Goal: Transaction & Acquisition: Obtain resource

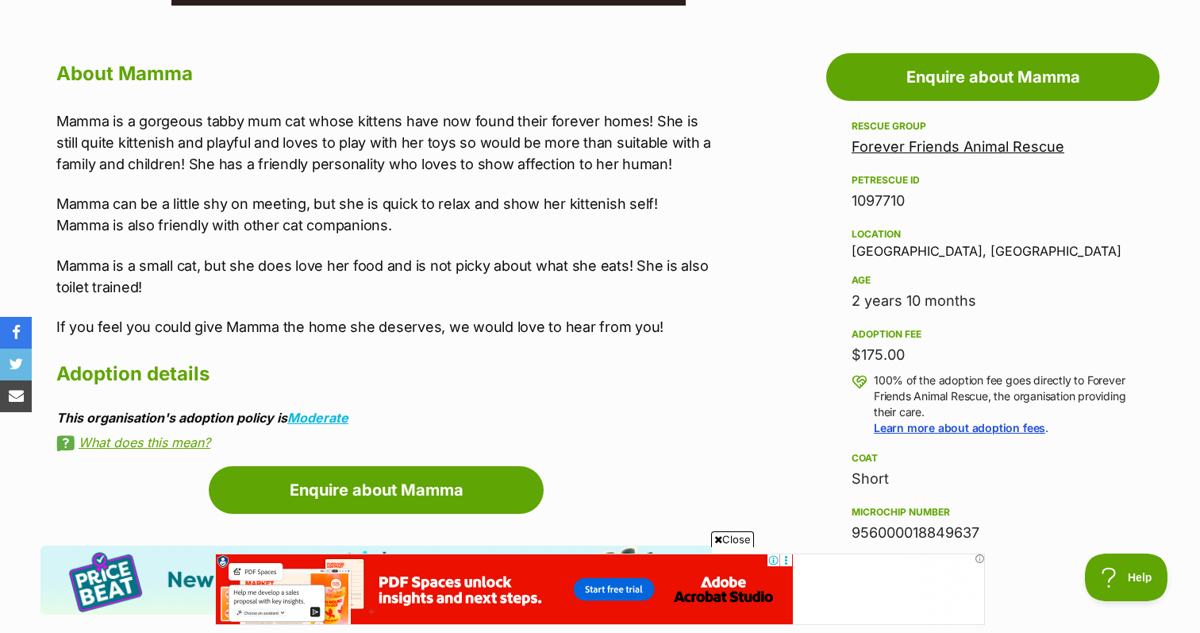
scroll to position [827, 0]
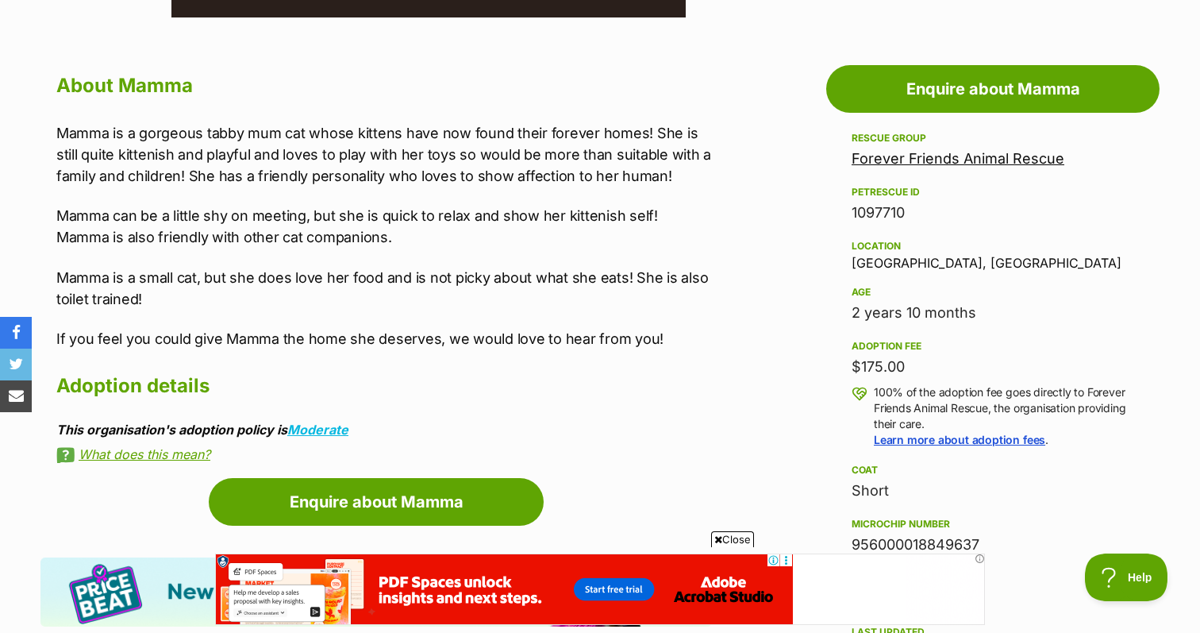
click at [1021, 162] on link "Forever Friends Animal Rescue" at bounding box center [958, 158] width 213 height 17
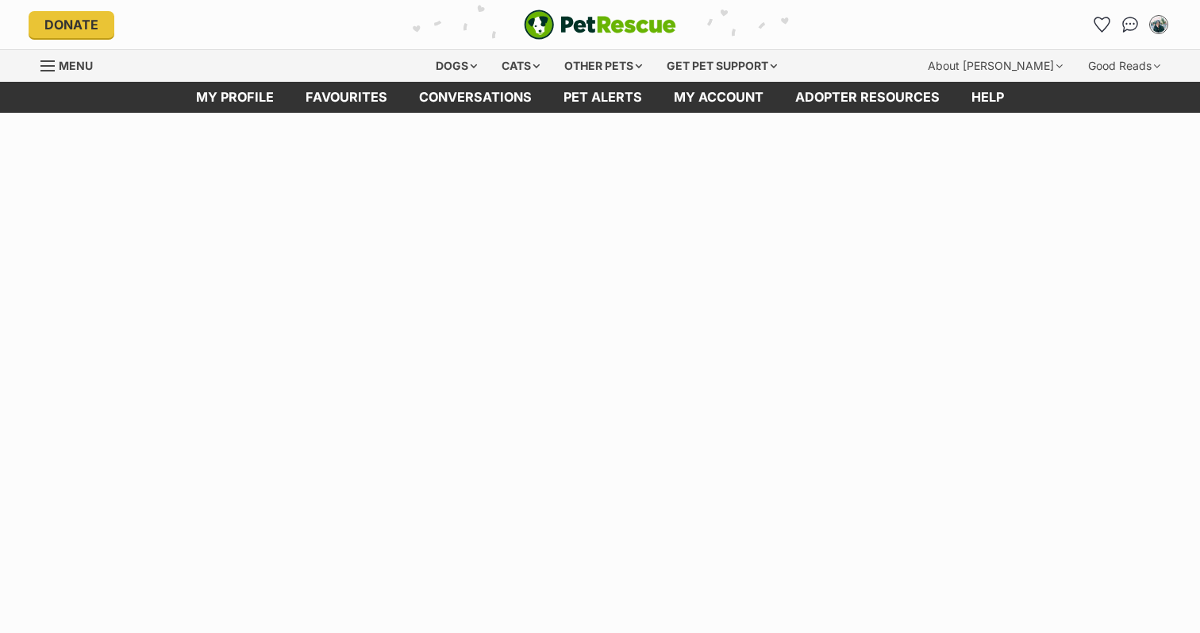
click at [937, 113] on html "Skip to main content Log in to favourite this pet Log in Or sign up Search PetR…" at bounding box center [600, 56] width 1200 height 113
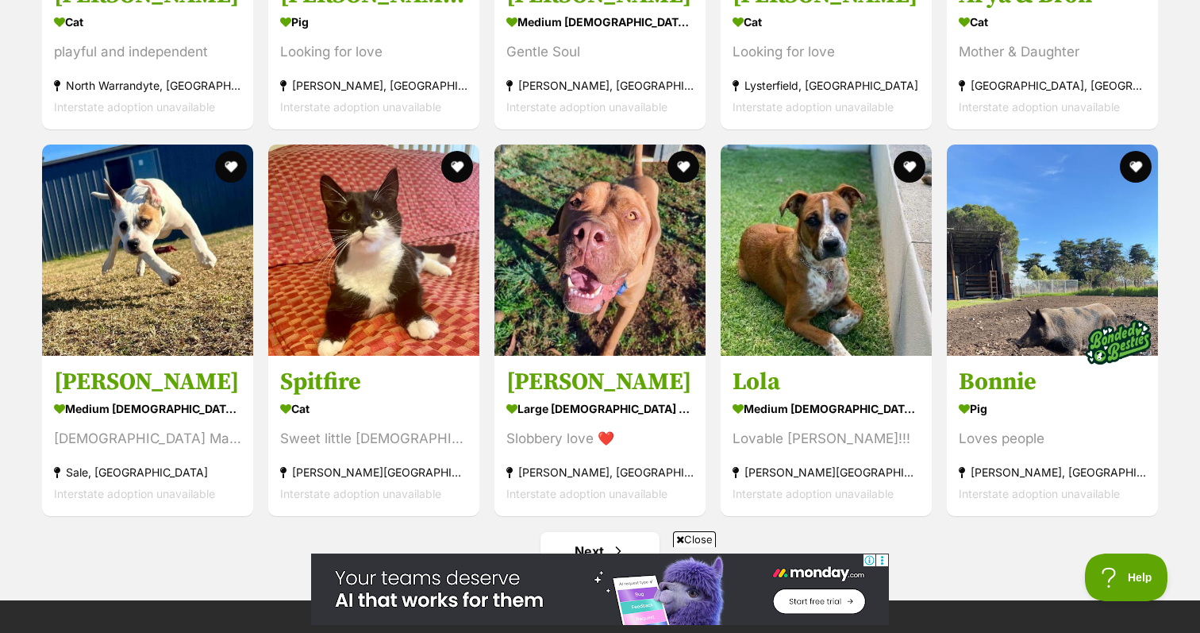
scroll to position [6019, 0]
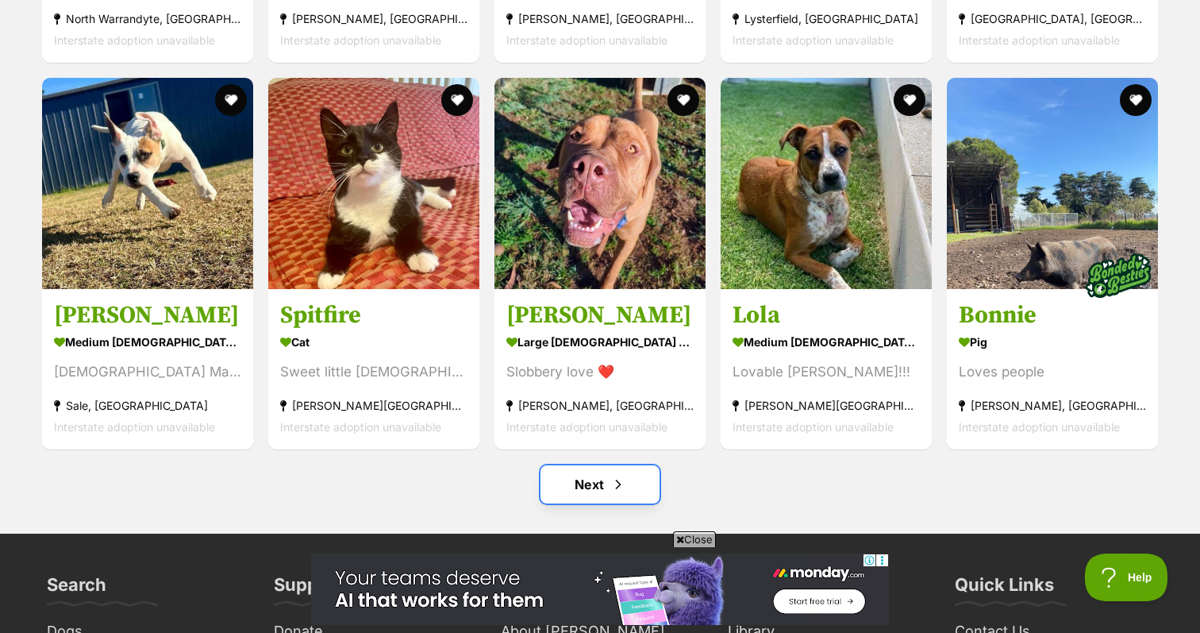
click at [585, 486] on link "Next" at bounding box center [599, 484] width 119 height 38
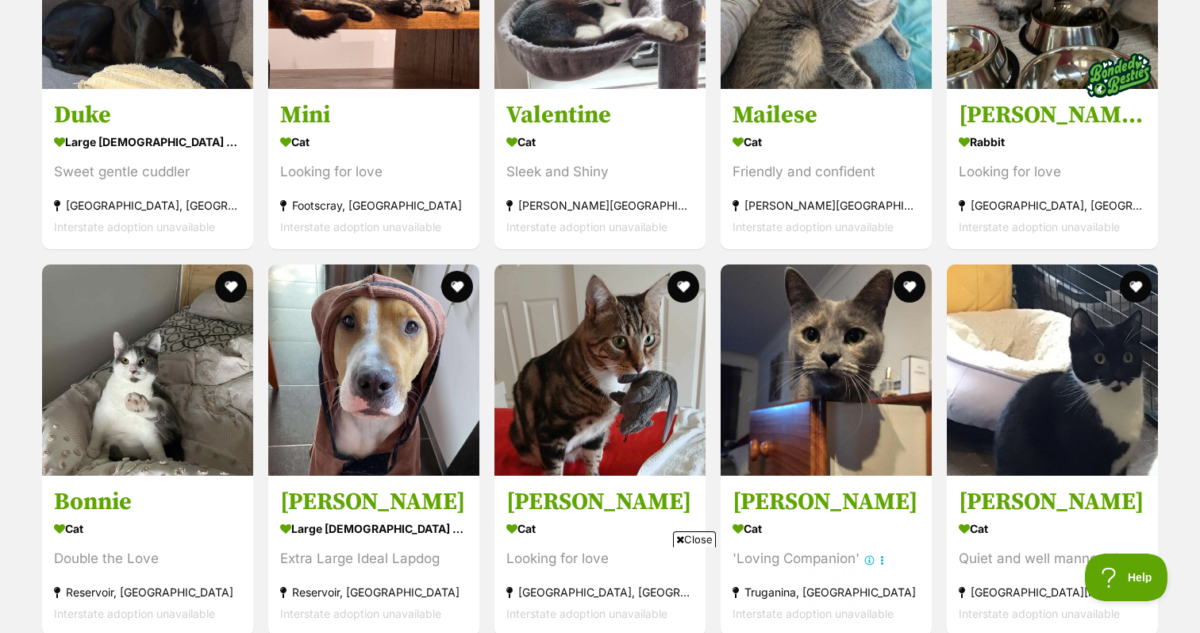
scroll to position [3901, 0]
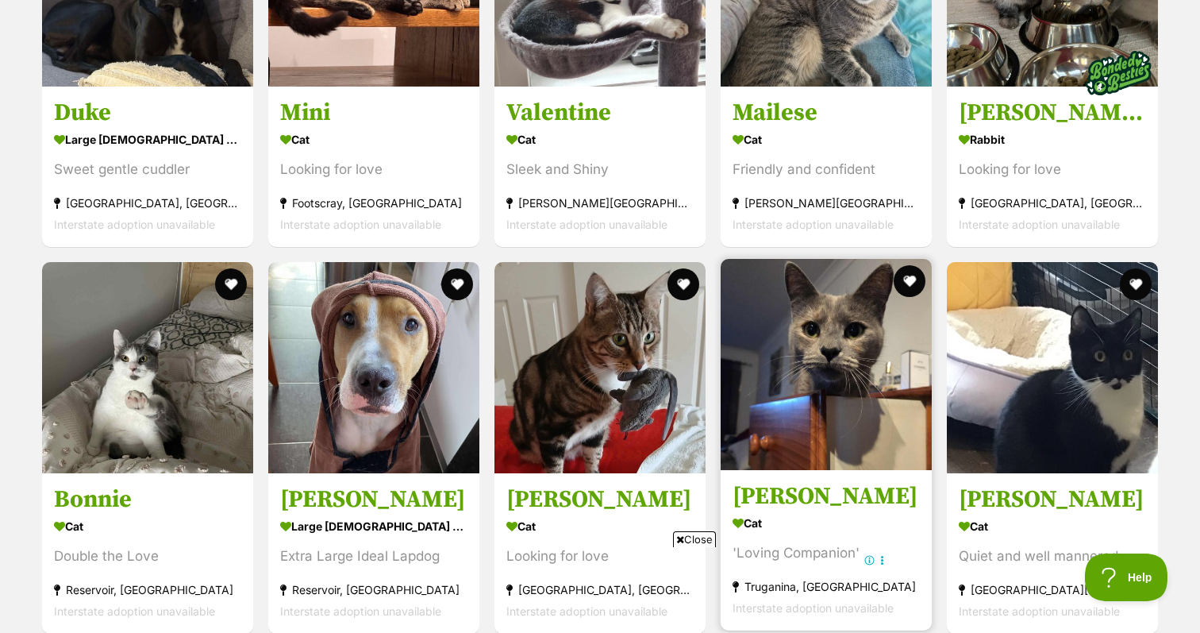
click at [800, 312] on img at bounding box center [826, 364] width 211 height 211
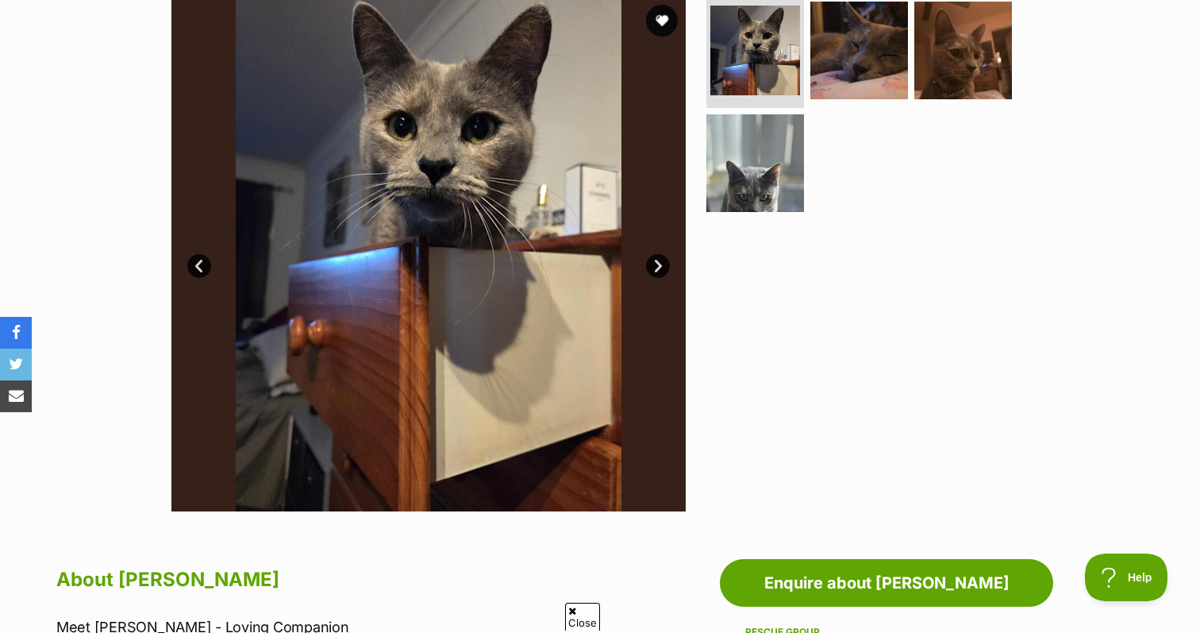
scroll to position [794, 0]
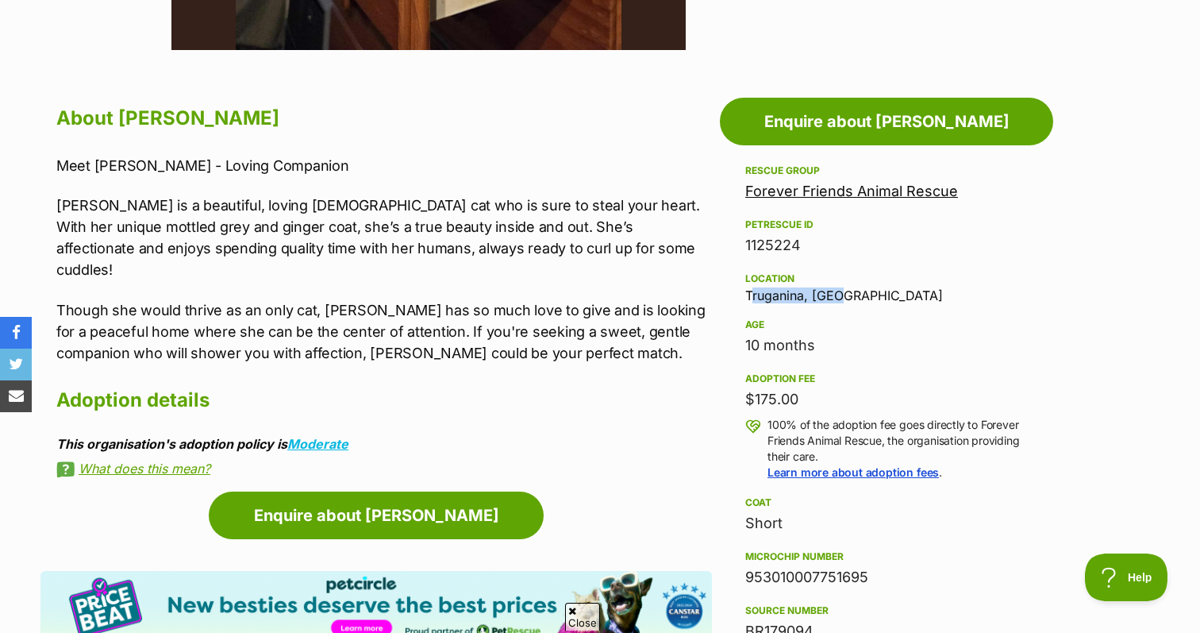
drag, startPoint x: 856, startPoint y: 299, endPoint x: 746, endPoint y: 299, distance: 110.3
click at [746, 299] on div "Location [GEOGRAPHIC_DATA], [GEOGRAPHIC_DATA]" at bounding box center [886, 285] width 283 height 33
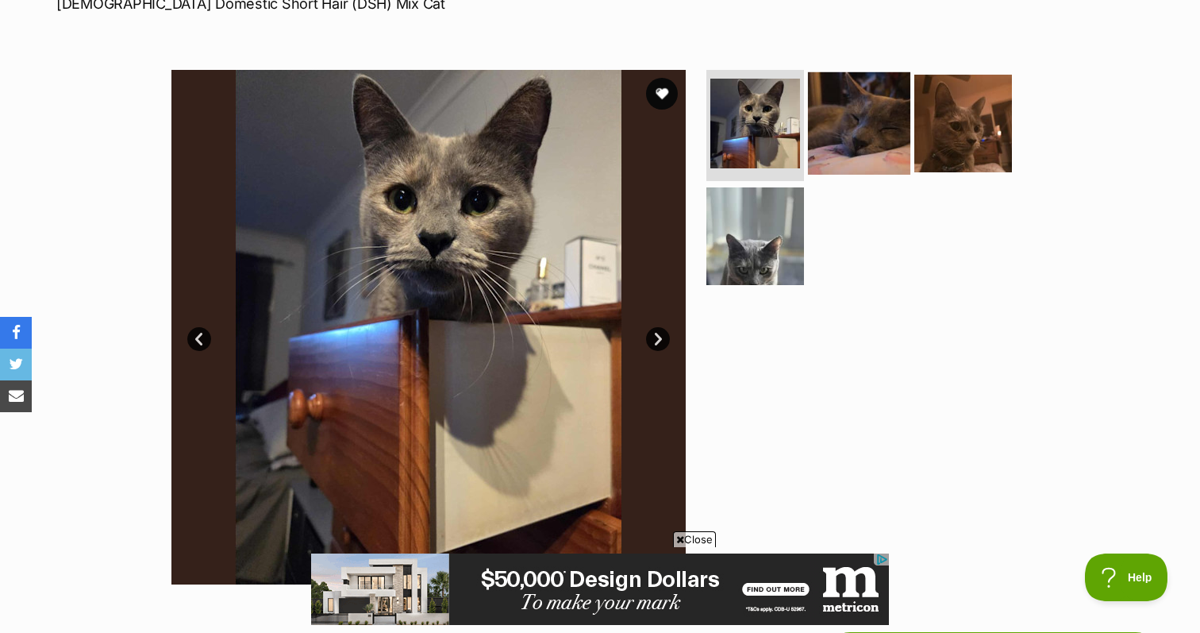
scroll to position [263, 0]
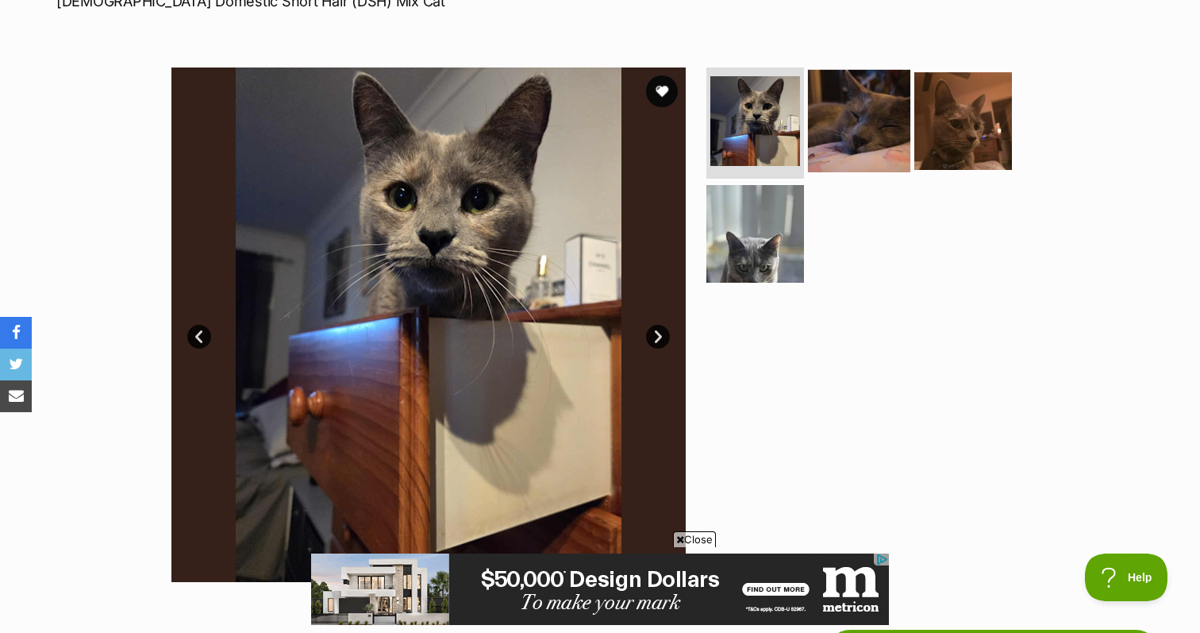
click at [835, 150] on img at bounding box center [859, 121] width 102 height 102
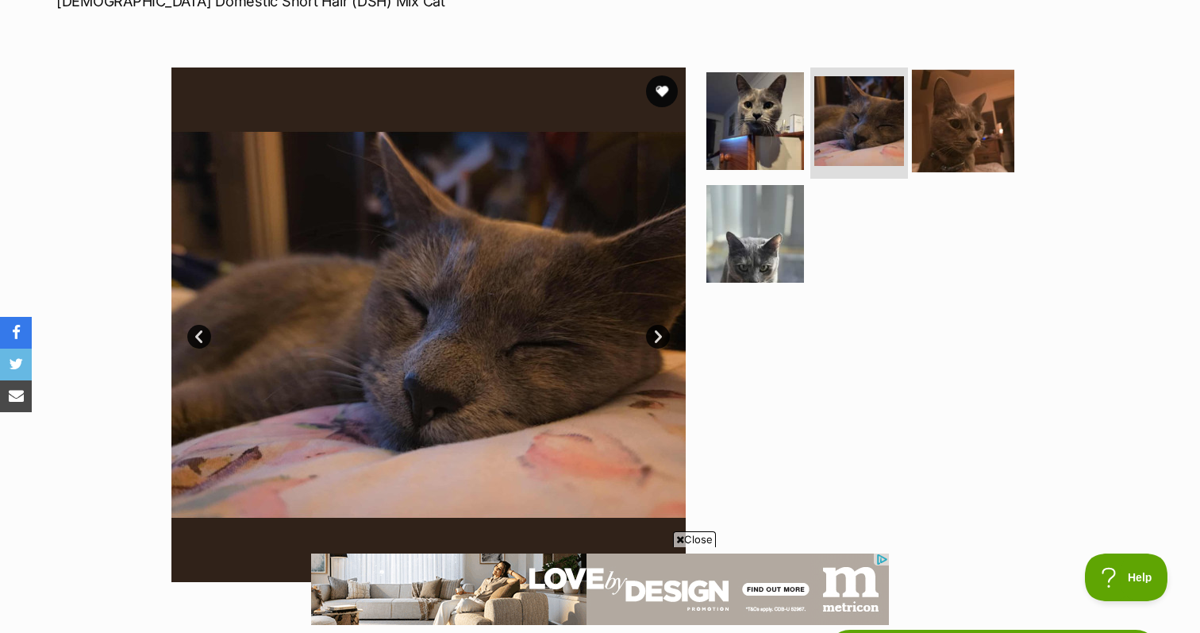
click at [955, 112] on img at bounding box center [963, 121] width 102 height 102
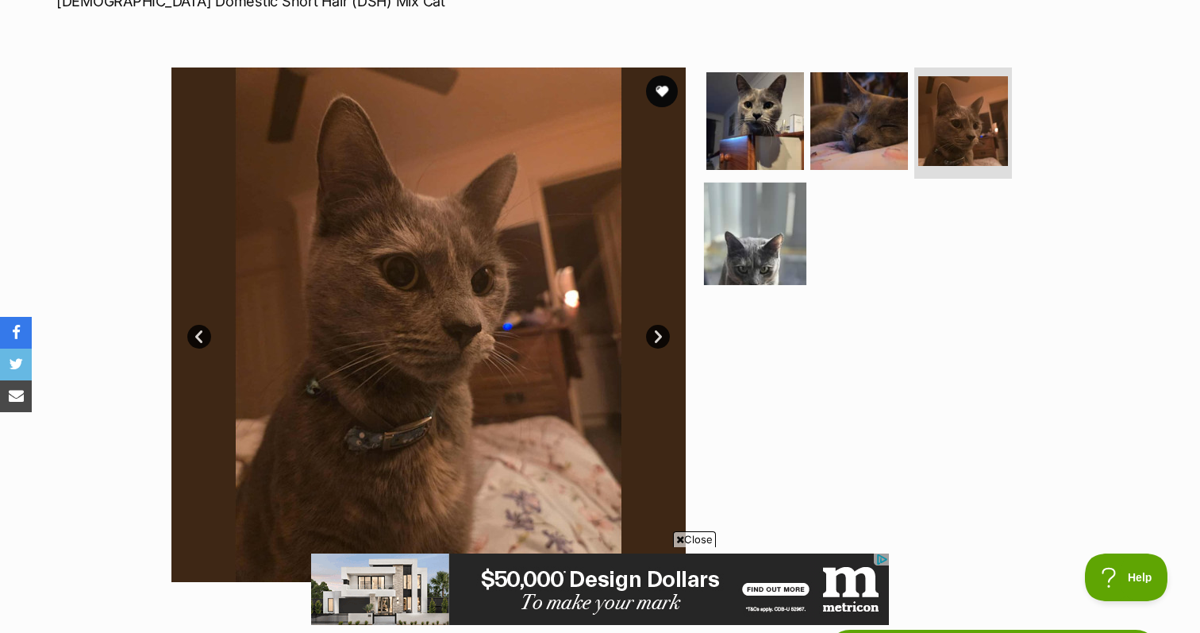
click at [764, 225] on img at bounding box center [755, 233] width 102 height 102
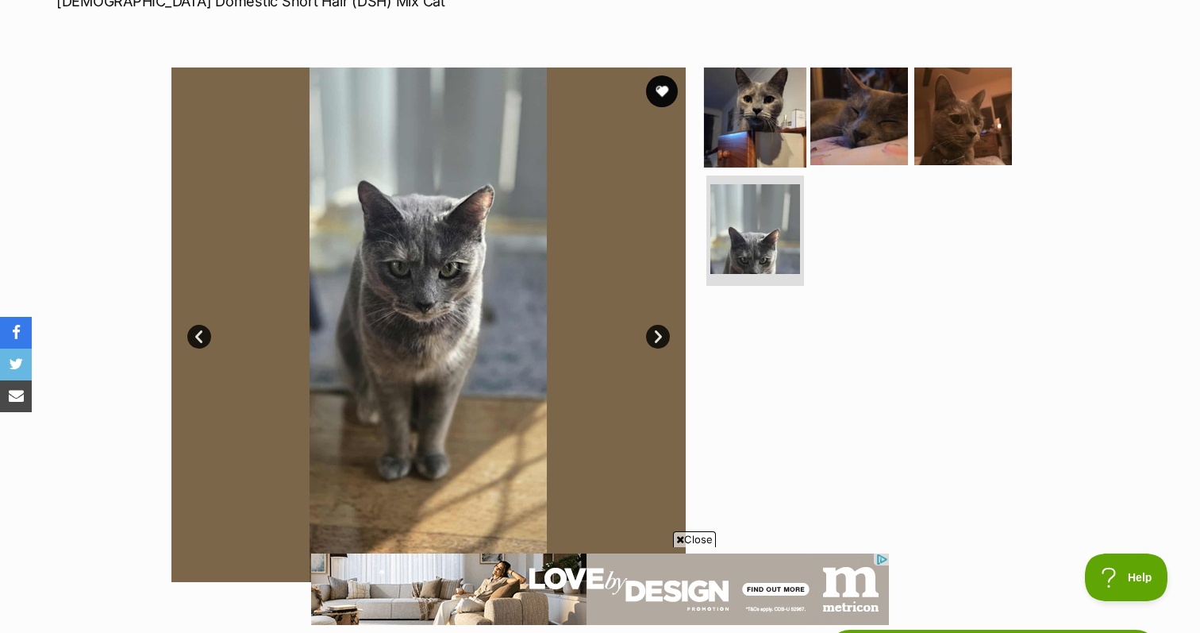
click at [753, 132] on img at bounding box center [755, 116] width 102 height 102
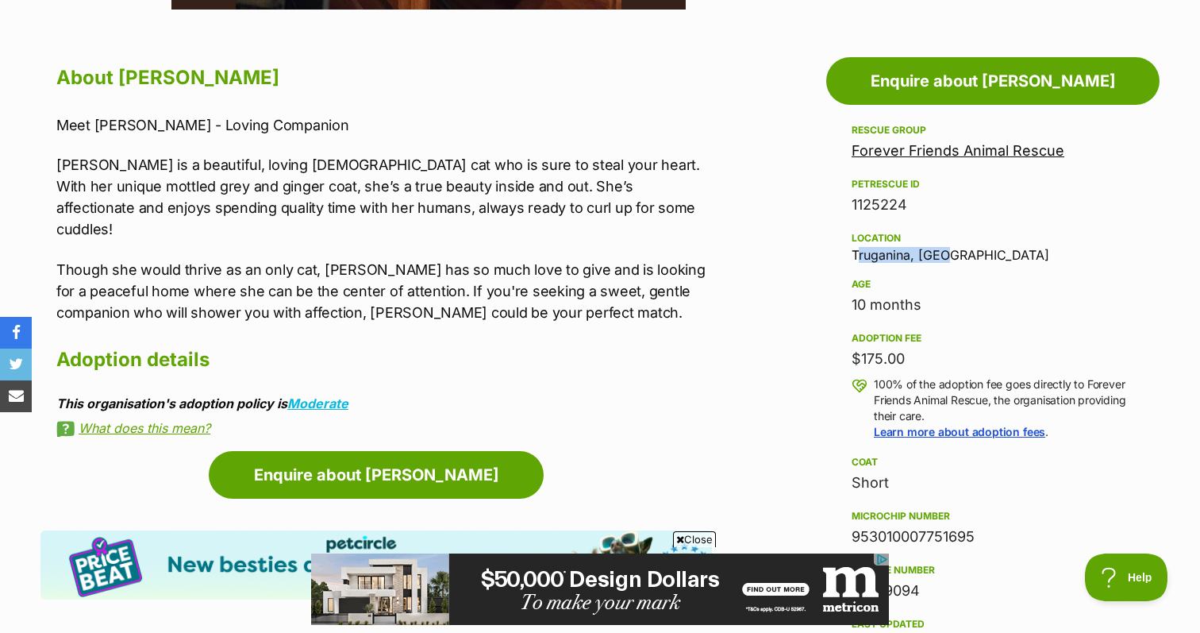
scroll to position [853, 0]
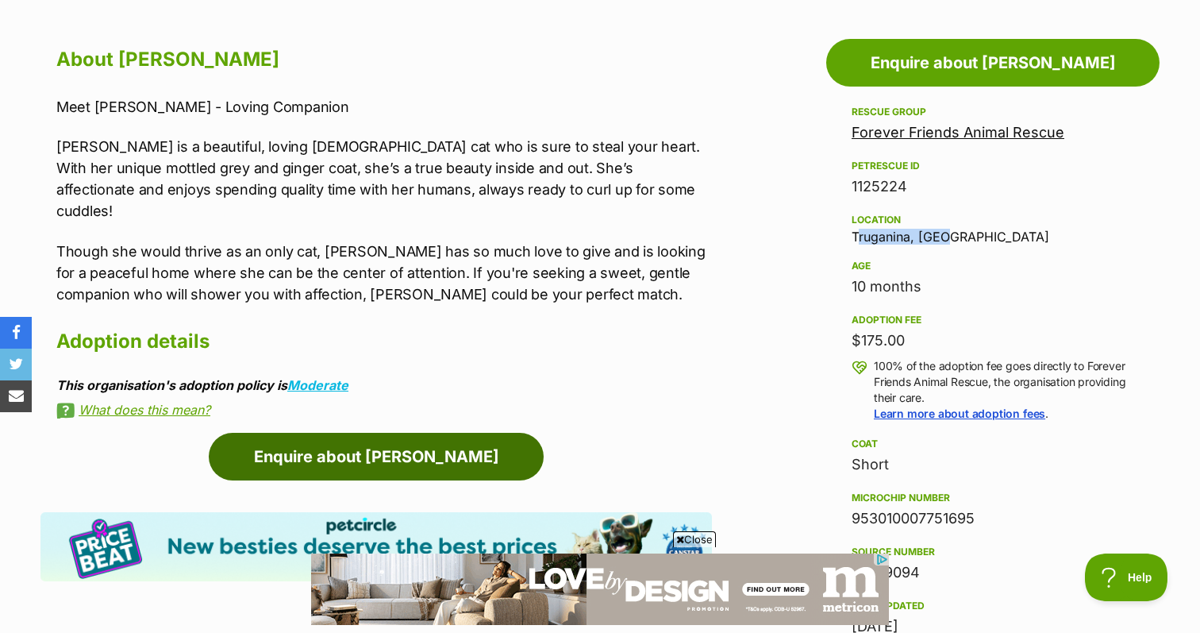
click at [383, 439] on link "Enquire about [PERSON_NAME]" at bounding box center [376, 457] width 335 height 48
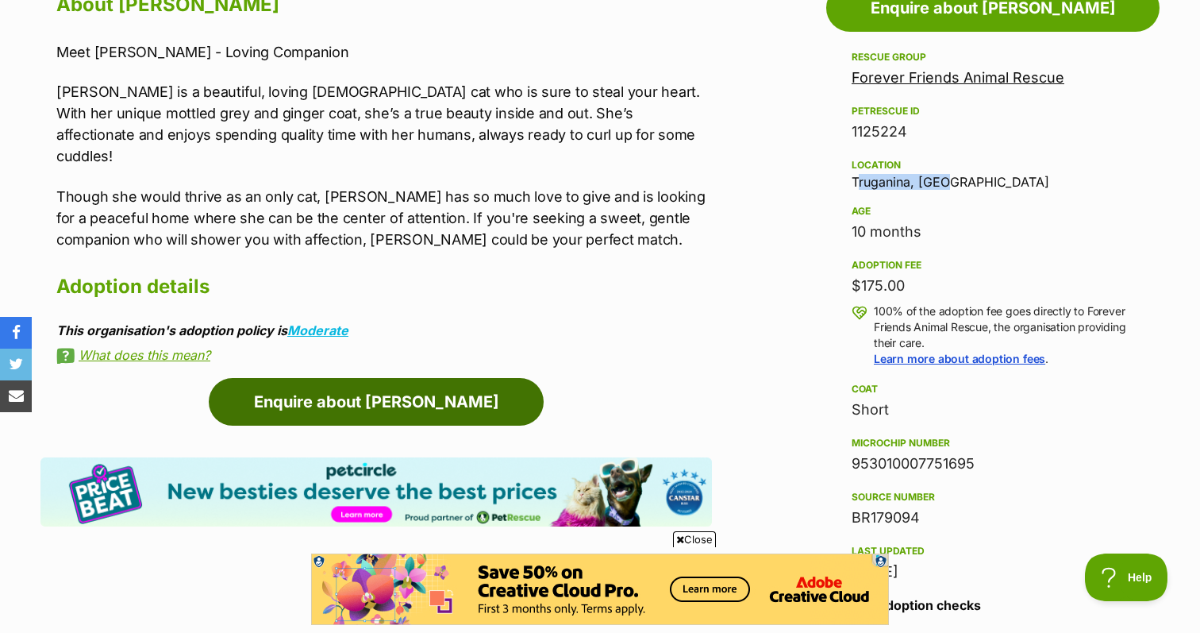
scroll to position [972, 0]
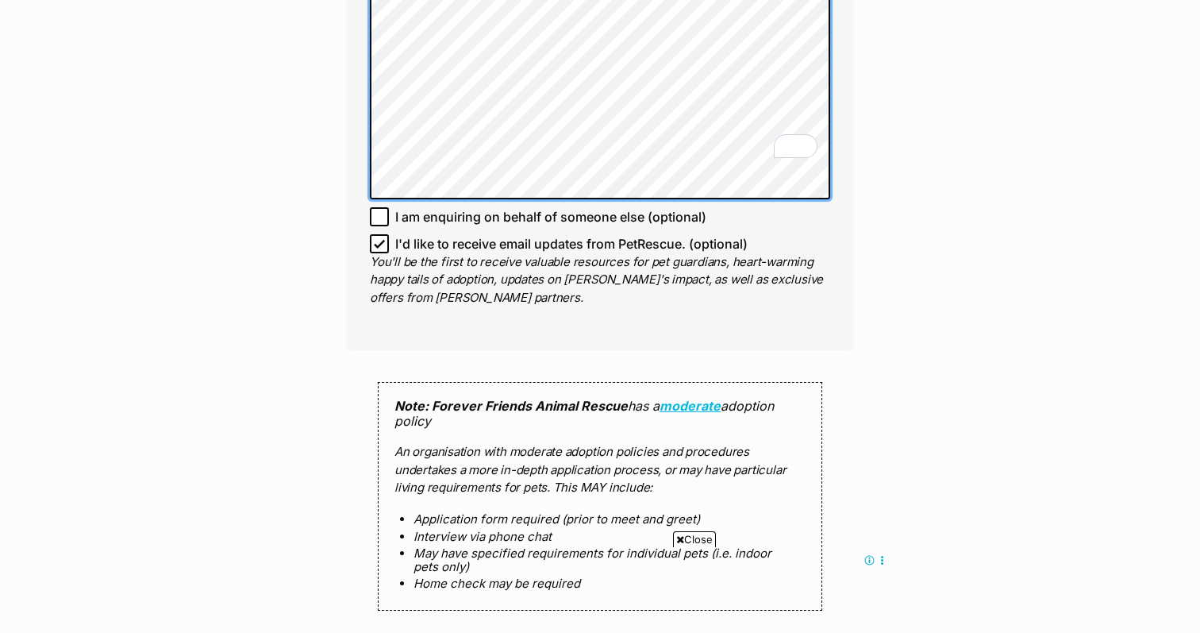
scroll to position [875, 0]
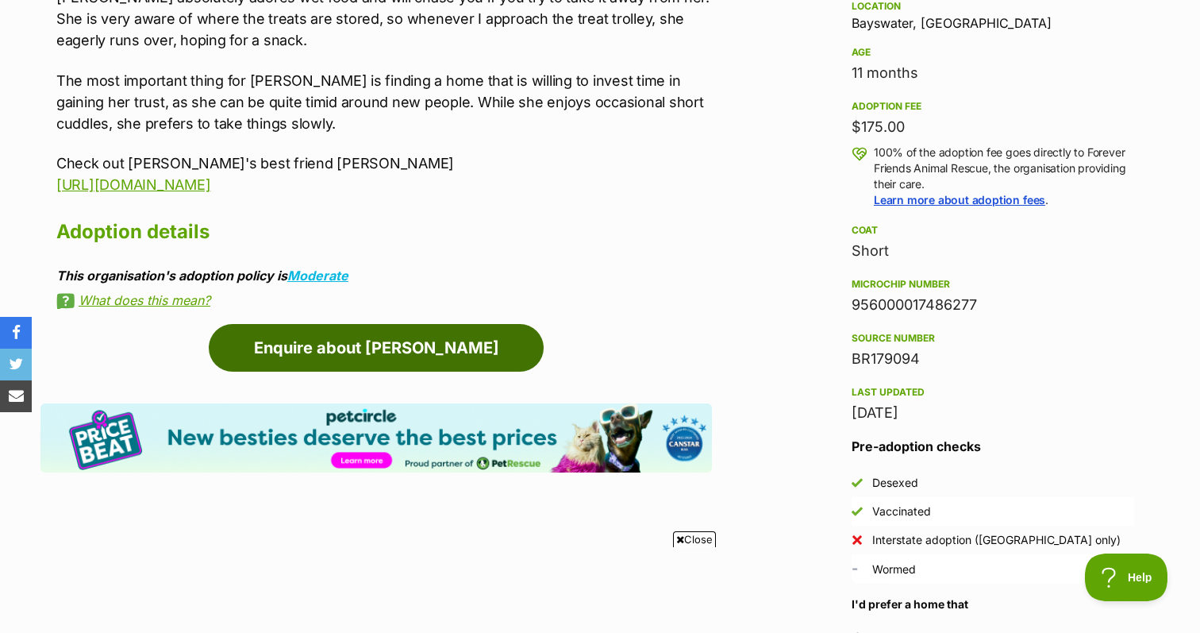
click at [308, 343] on link "Enquire about [PERSON_NAME]" at bounding box center [376, 348] width 335 height 48
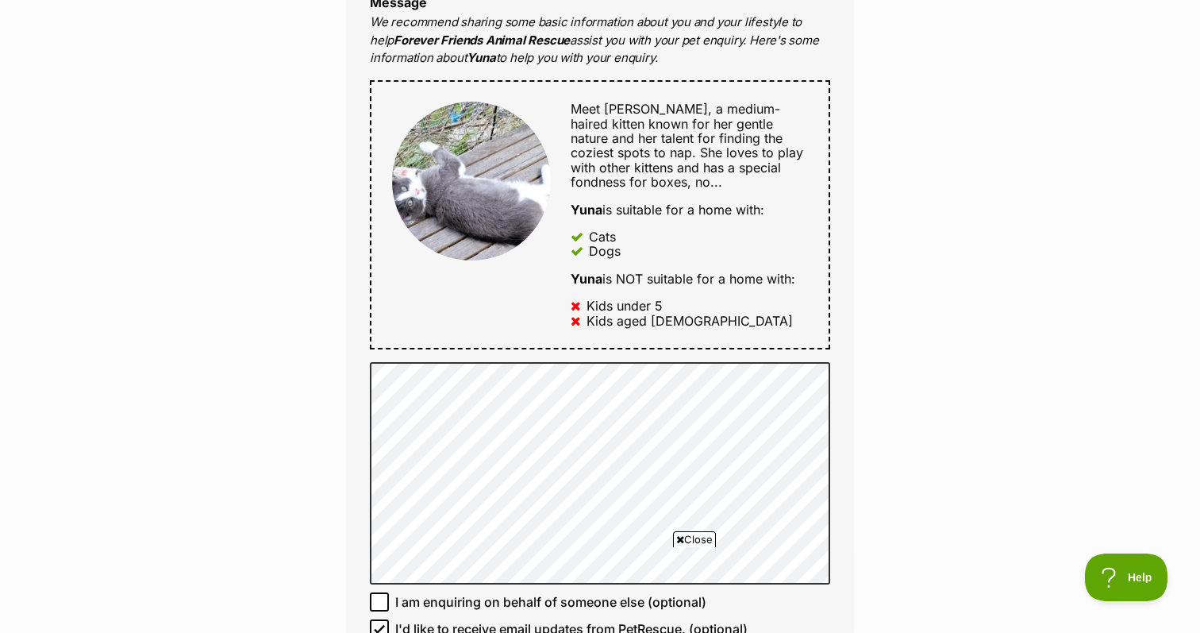
scroll to position [721, 0]
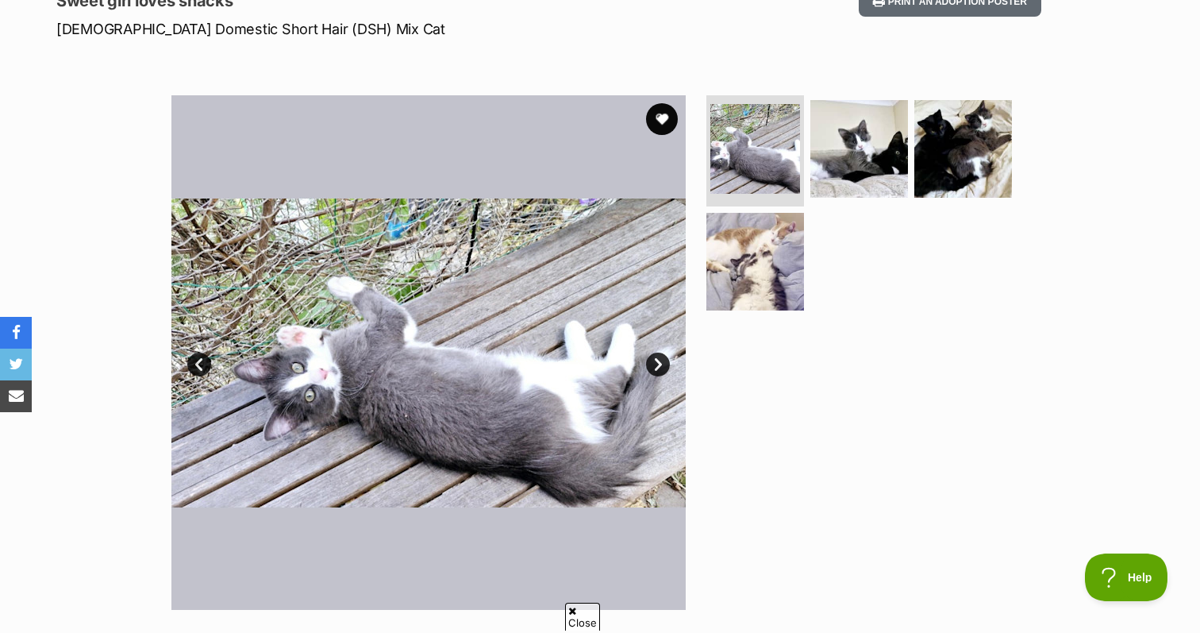
scroll to position [179, 0]
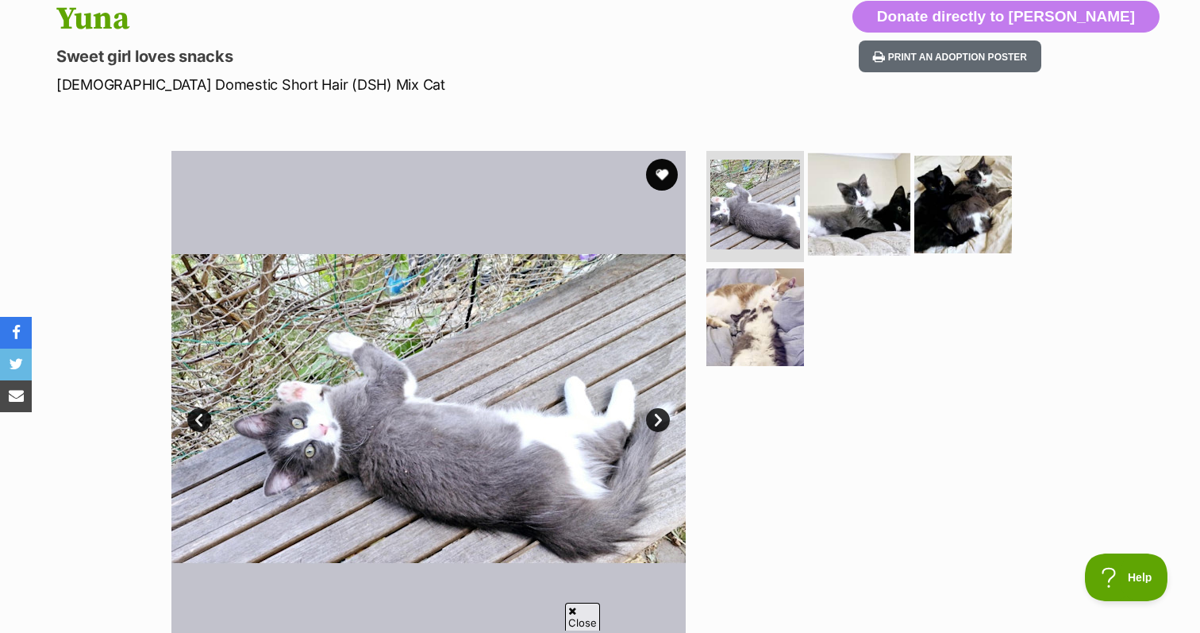
click at [839, 167] on img at bounding box center [859, 204] width 102 height 102
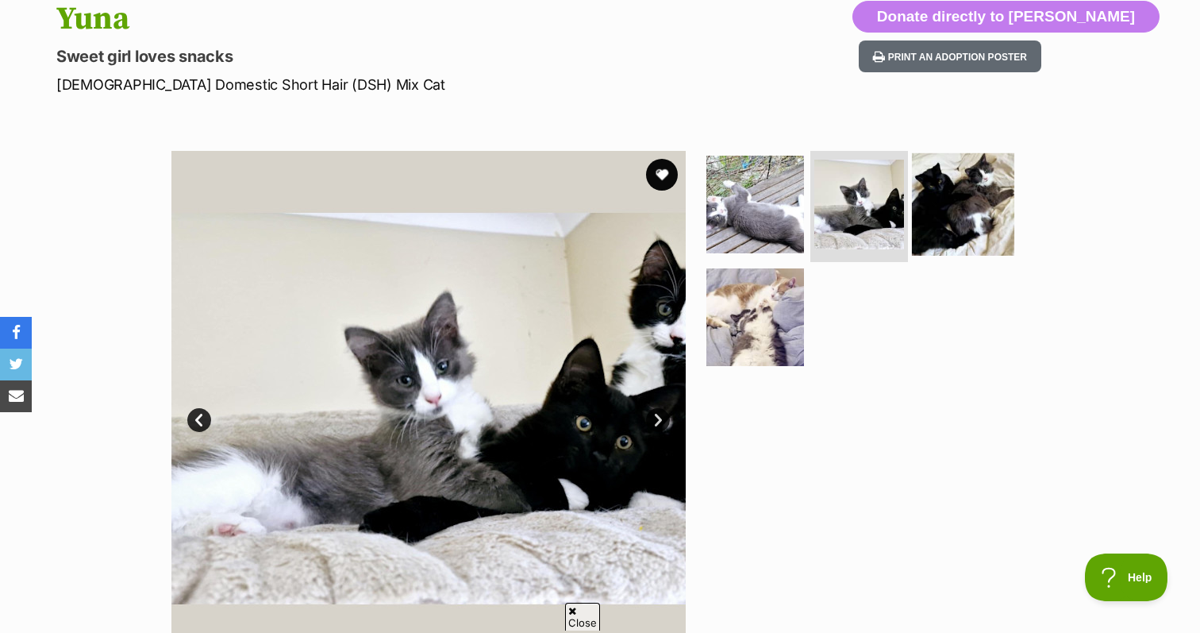
click at [960, 216] on img at bounding box center [963, 204] width 102 height 102
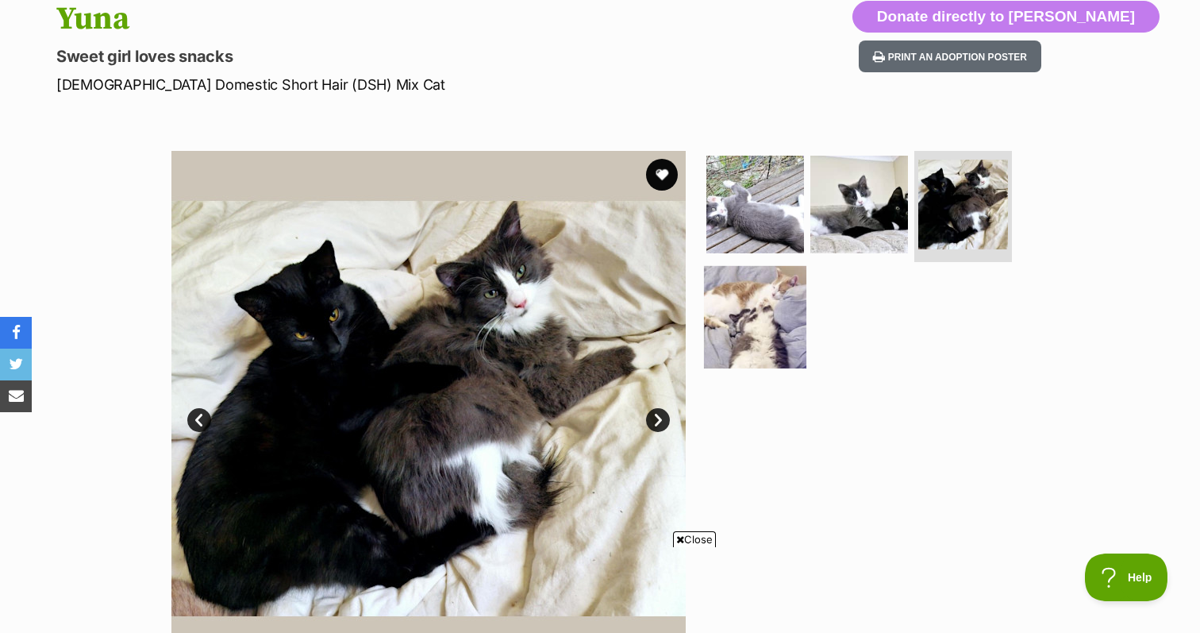
click at [759, 339] on img at bounding box center [755, 316] width 102 height 102
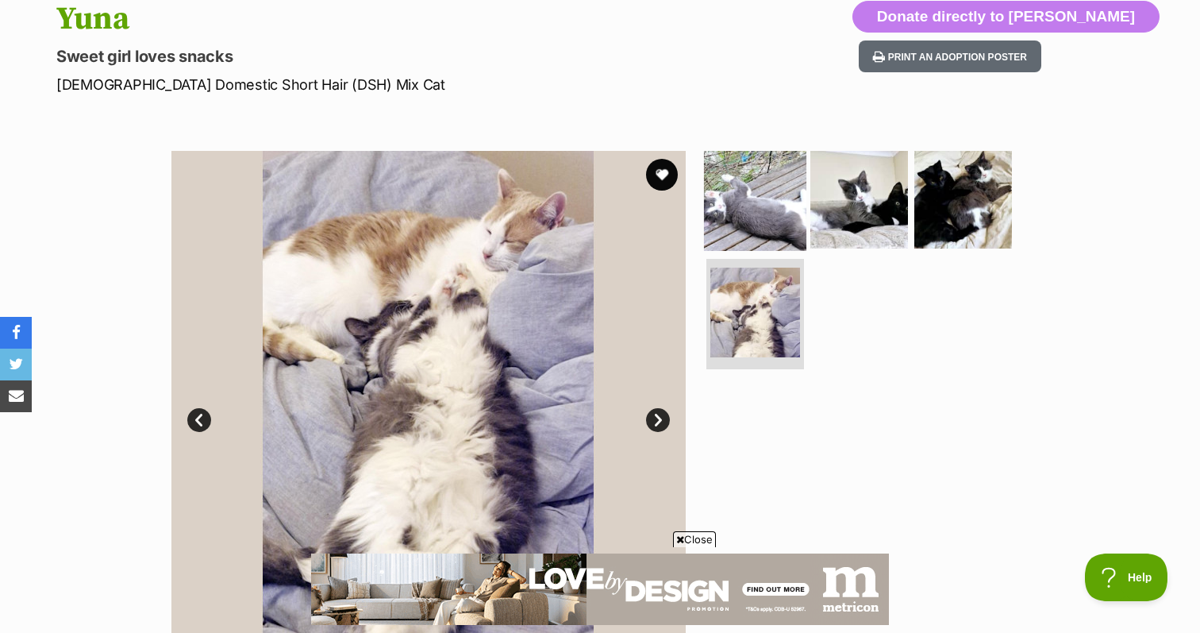
scroll to position [0, 0]
click at [737, 224] on img at bounding box center [755, 199] width 102 height 102
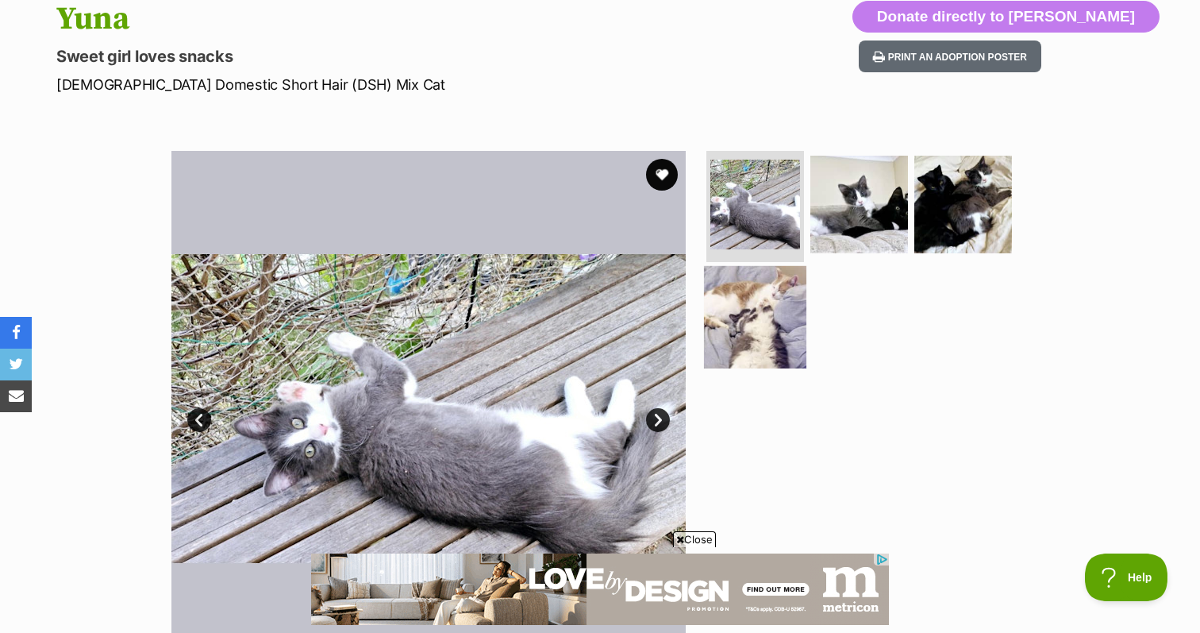
click at [760, 289] on img at bounding box center [755, 316] width 102 height 102
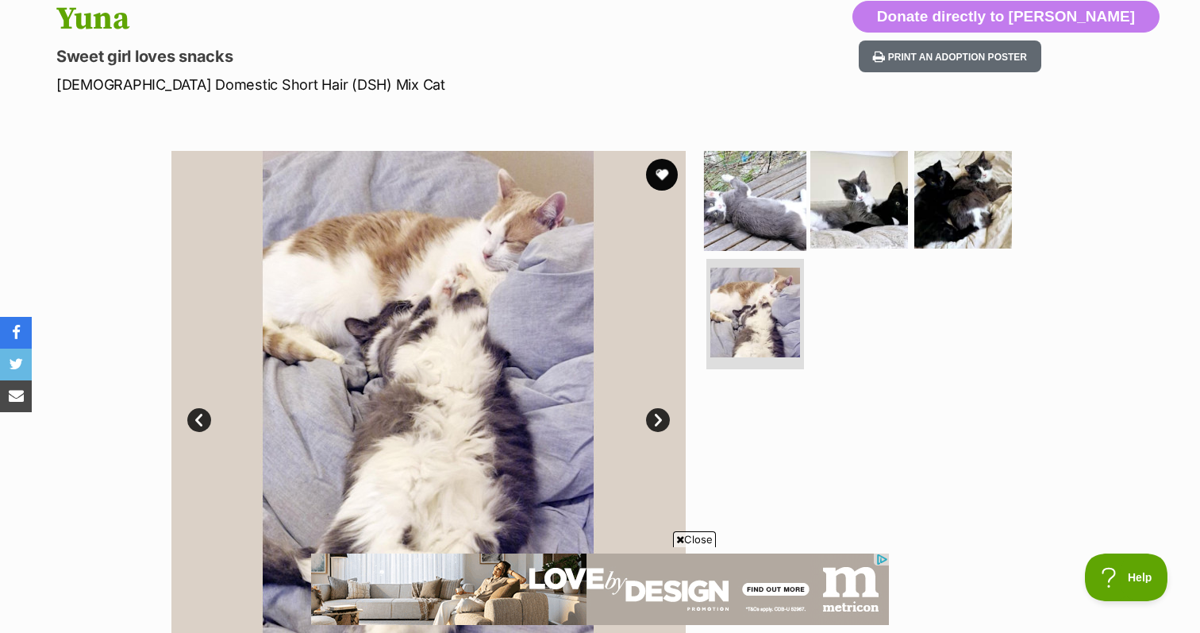
click at [747, 195] on img at bounding box center [755, 199] width 102 height 102
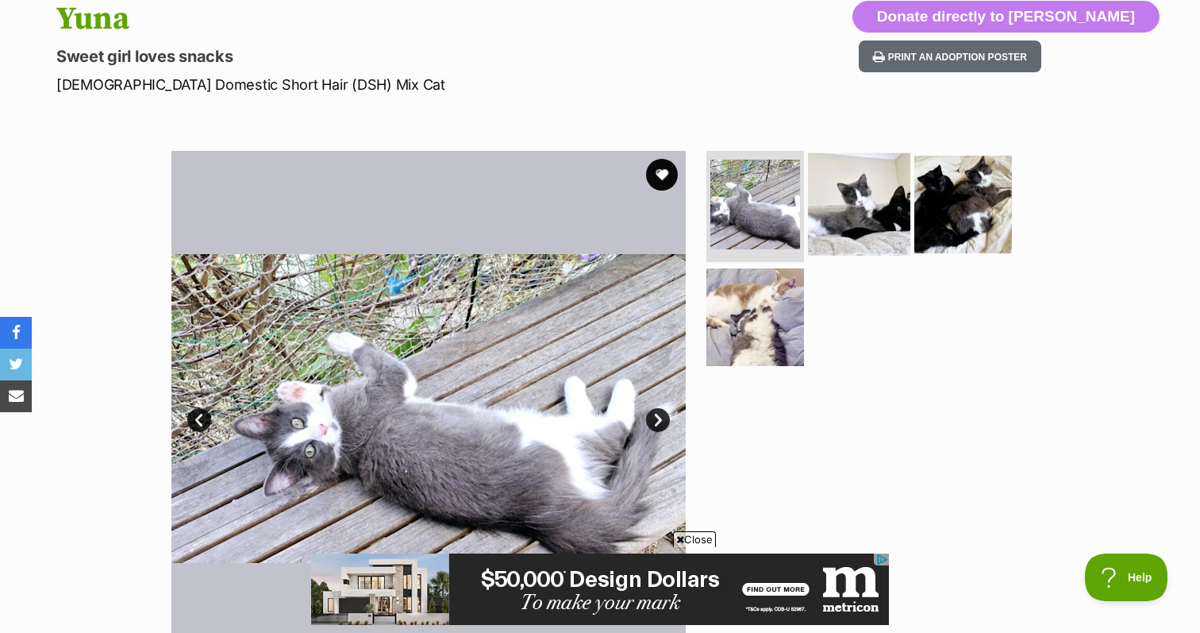
click at [848, 205] on img at bounding box center [859, 204] width 102 height 102
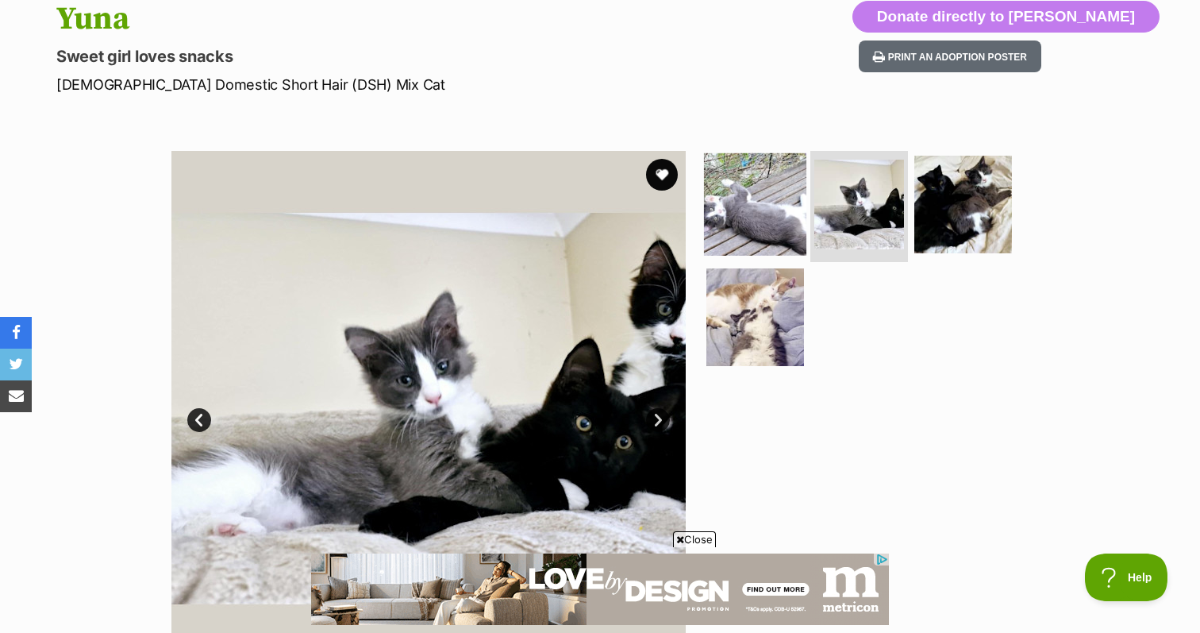
click at [791, 225] on img at bounding box center [755, 204] width 102 height 102
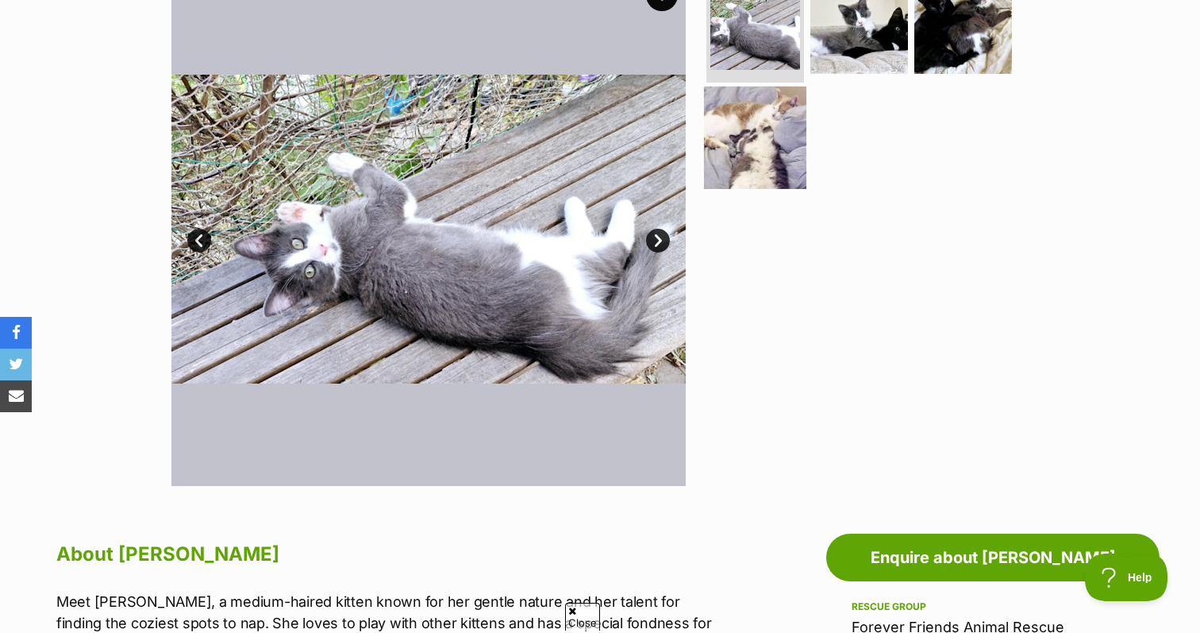
click at [744, 133] on img at bounding box center [755, 137] width 102 height 102
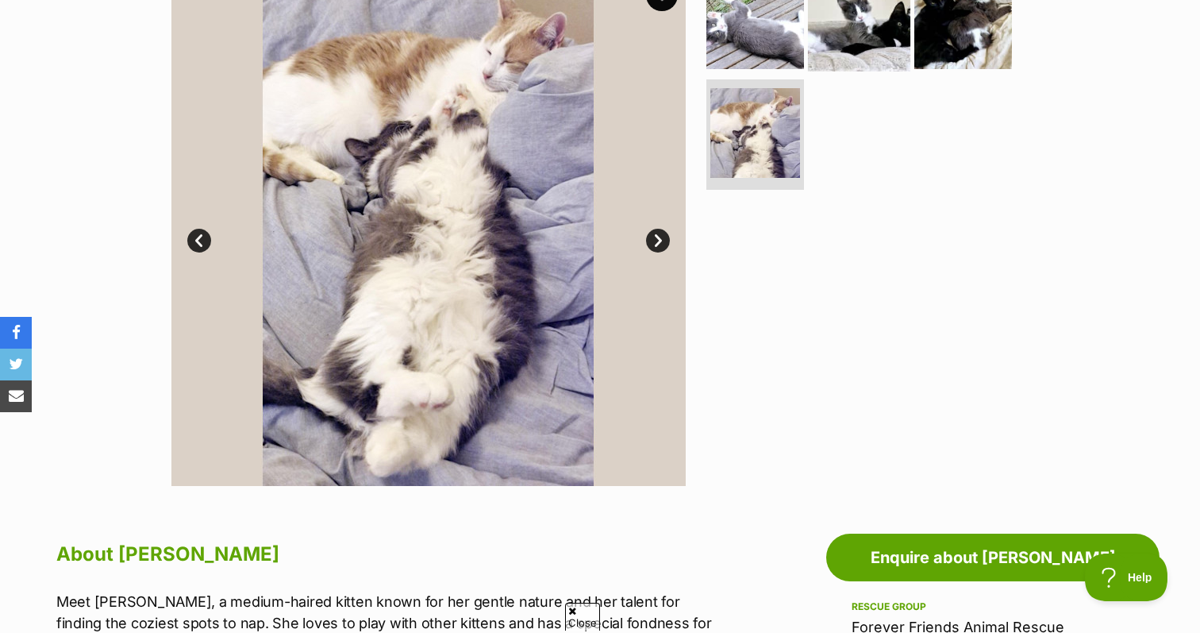
click at [817, 37] on img at bounding box center [859, 20] width 102 height 102
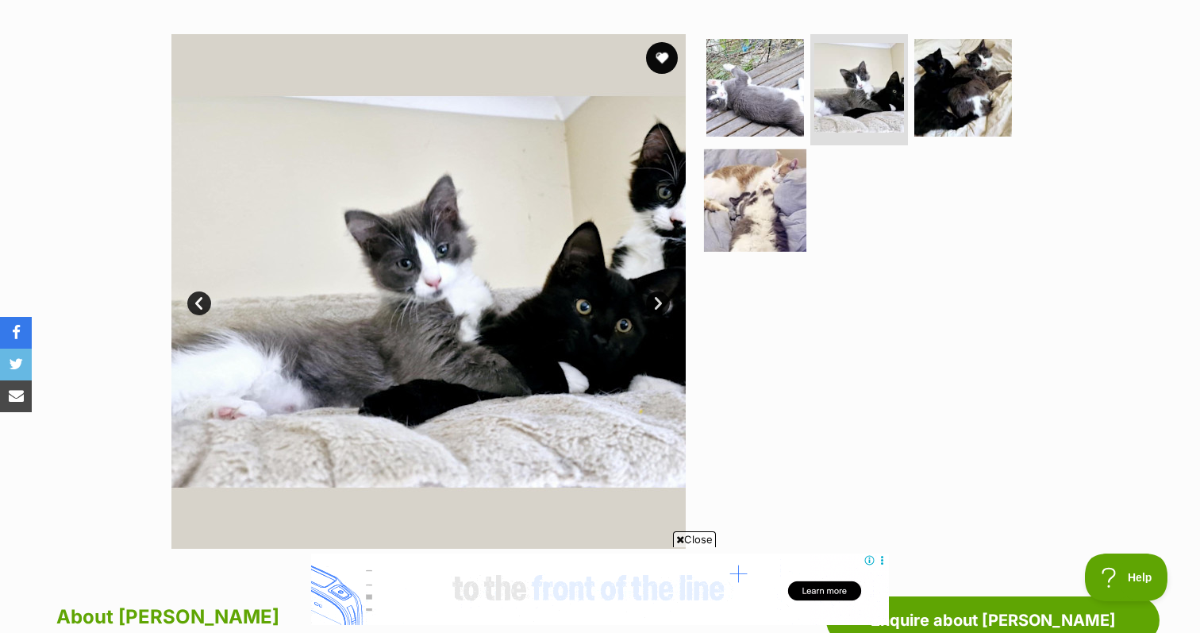
scroll to position [290, 0]
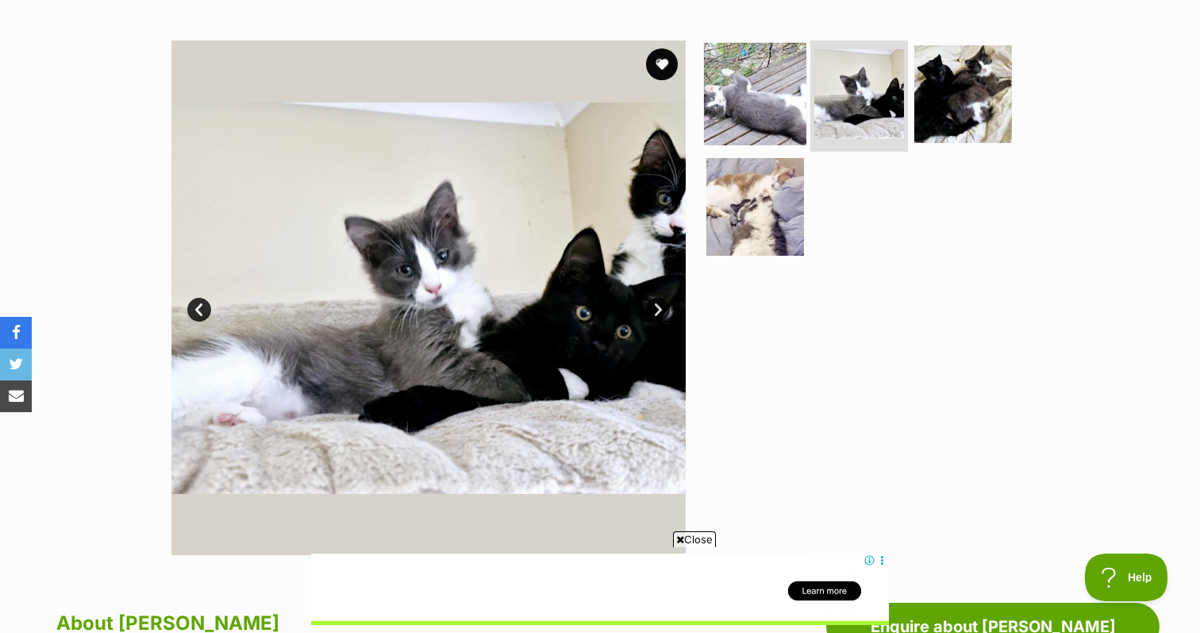
click at [743, 107] on img at bounding box center [755, 94] width 102 height 102
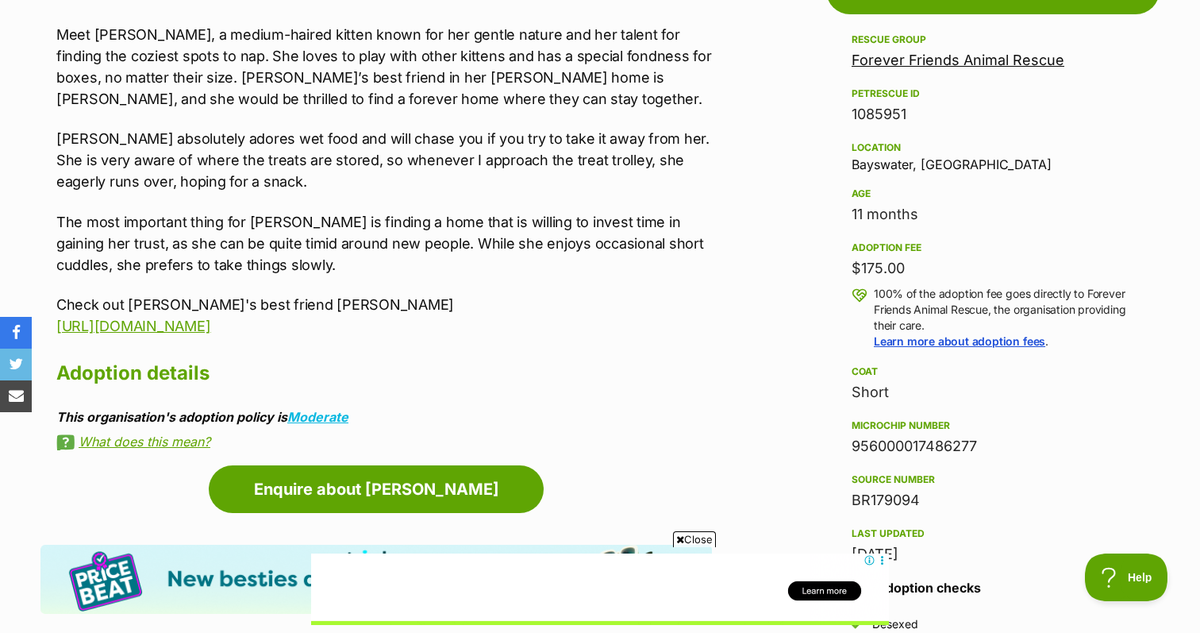
scroll to position [929, 0]
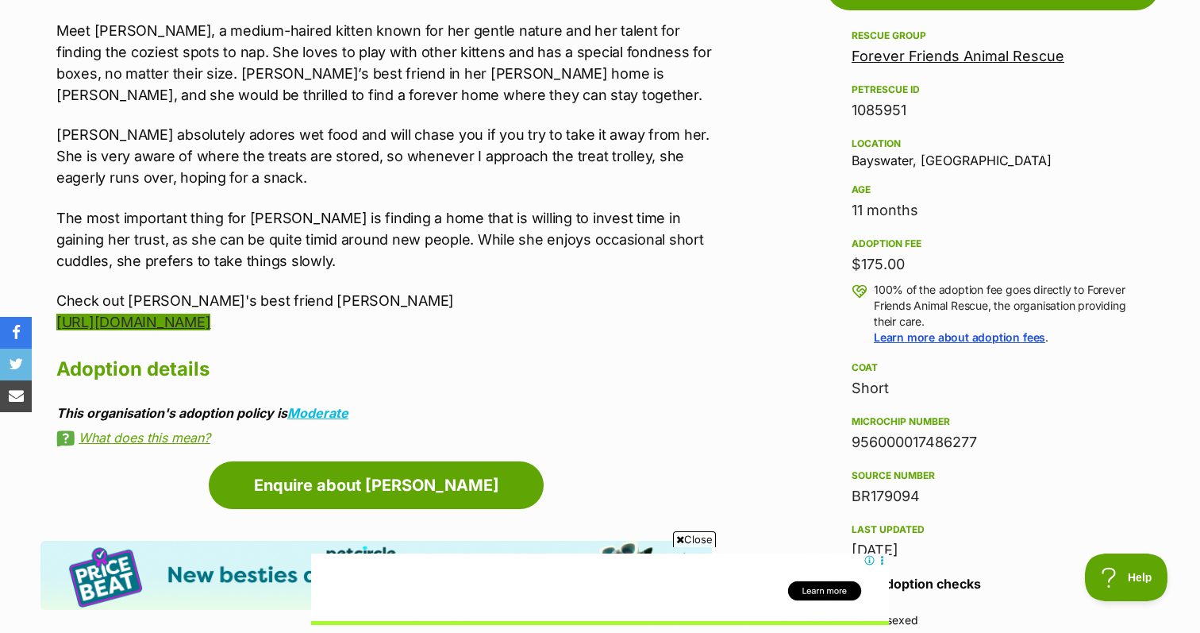
click at [210, 317] on link "[URL][DOMAIN_NAME]" at bounding box center [133, 322] width 154 height 17
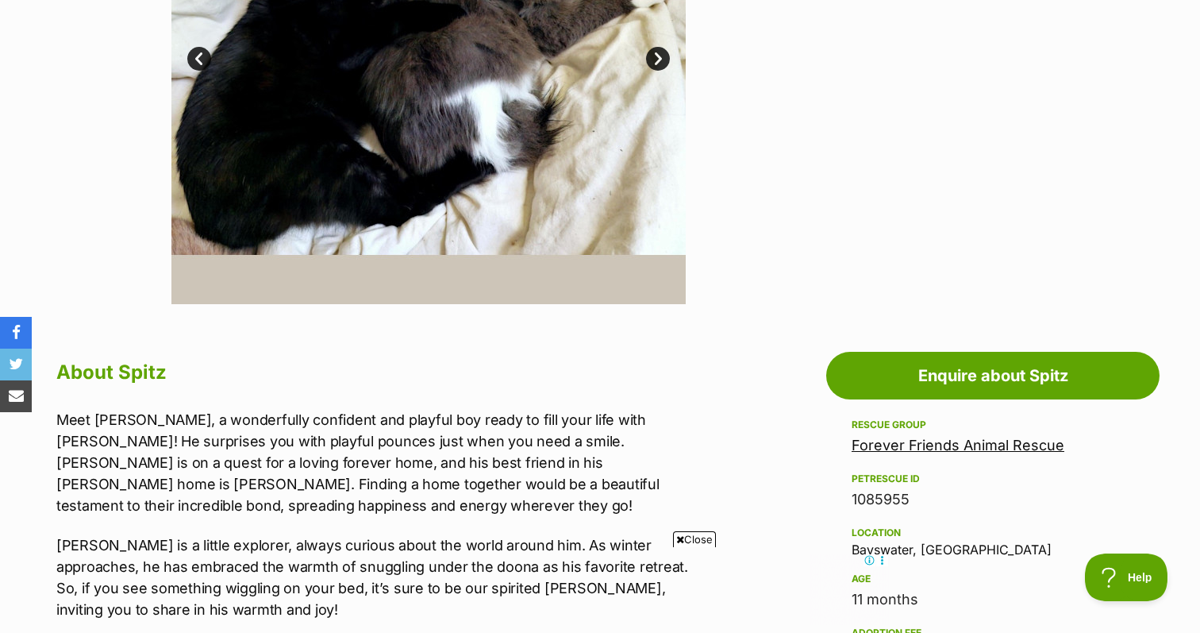
scroll to position [217, 0]
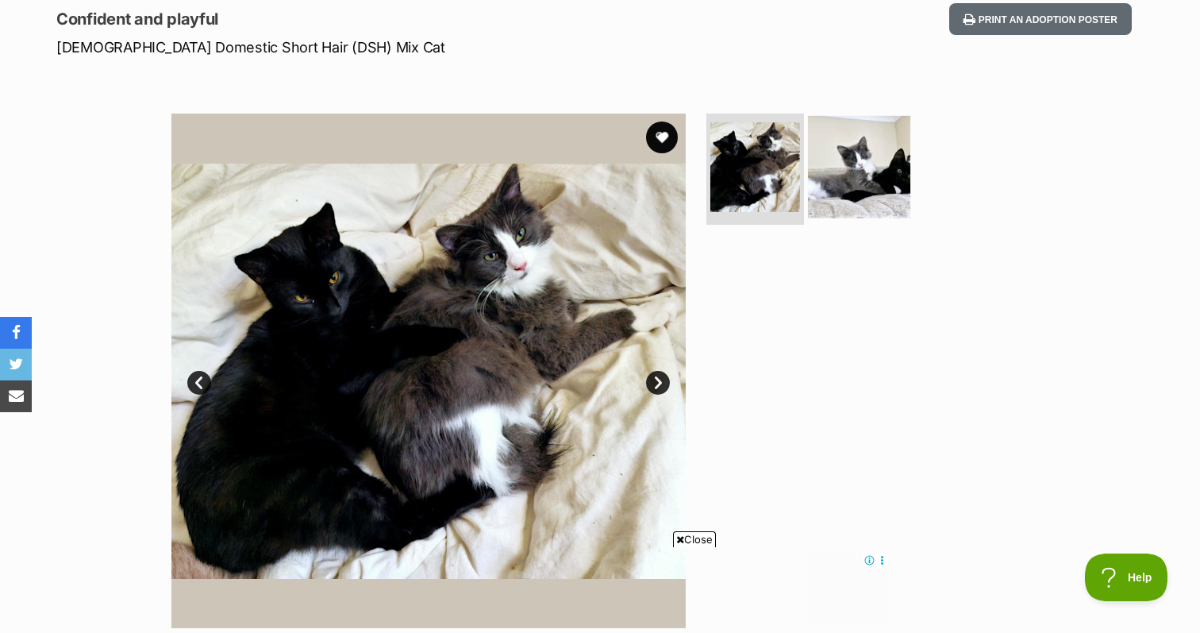
click at [837, 139] on img at bounding box center [859, 167] width 102 height 102
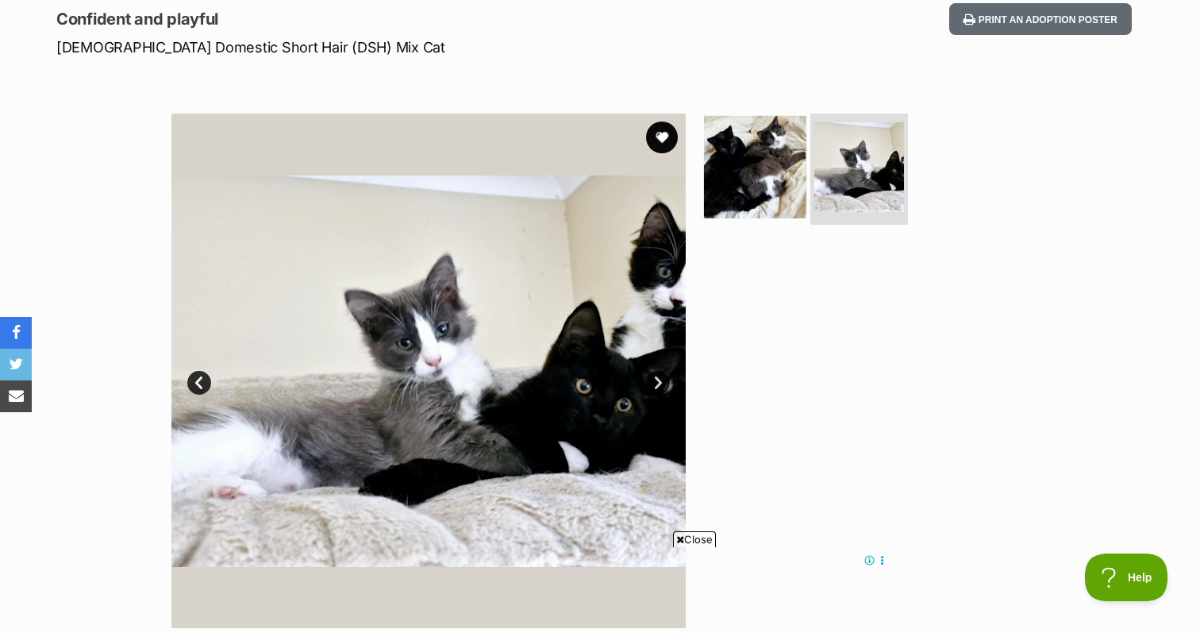
click at [754, 176] on img at bounding box center [755, 167] width 102 height 102
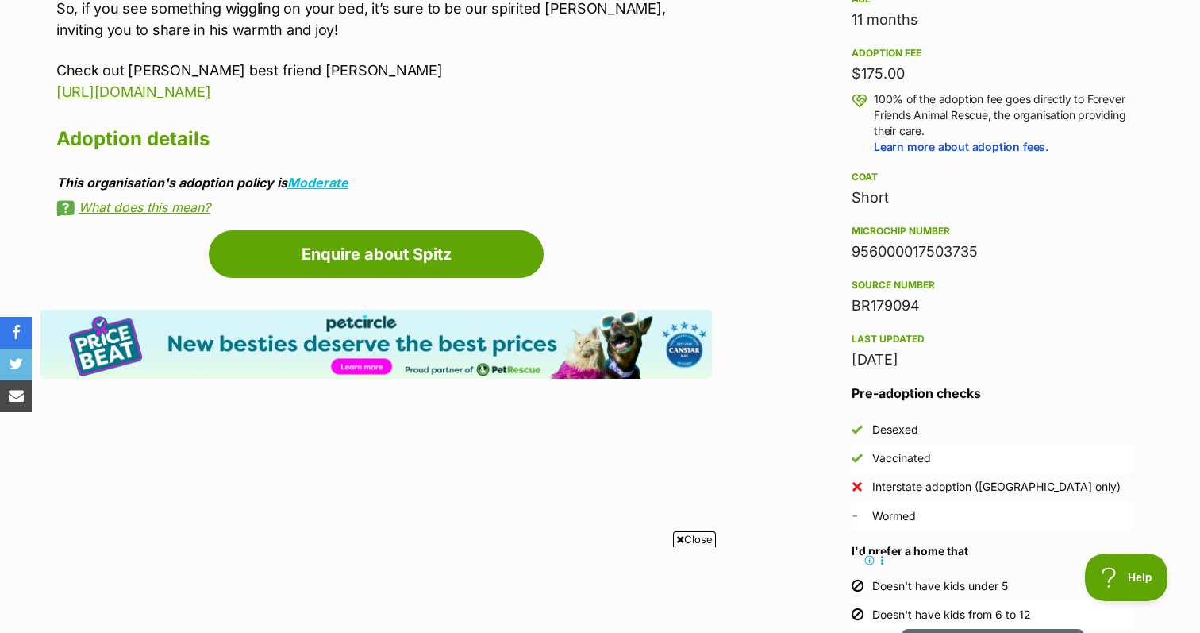
scroll to position [1183, 0]
